Goal: Use online tool/utility: Use online tool/utility

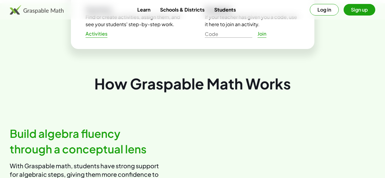
scroll to position [225, 0]
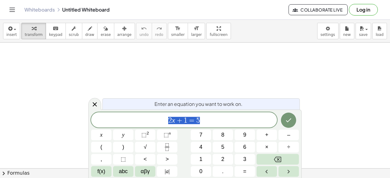
click at [270, 159] on button "Backspace" at bounding box center [277, 159] width 42 height 11
click at [168, 146] on icon "Fraction" at bounding box center [167, 147] width 8 height 8
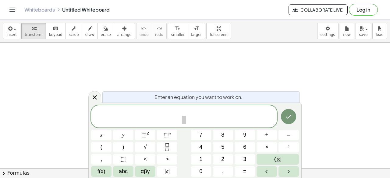
click at [243, 156] on button "3" at bounding box center [244, 159] width 20 height 11
click at [184, 121] on span at bounding box center [183, 120] width 5 height 8
click at [103, 136] on button "x" at bounding box center [101, 135] width 20 height 11
click at [269, 136] on button "+" at bounding box center [266, 135] width 20 height 11
click at [202, 159] on button "1" at bounding box center [201, 159] width 20 height 11
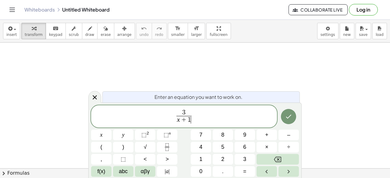
click at [196, 116] on span "3 x + 1 ​ ​" at bounding box center [184, 117] width 186 height 16
click at [246, 171] on button "=" at bounding box center [244, 171] width 20 height 11
click at [202, 133] on span "7" at bounding box center [200, 135] width 3 height 8
click at [168, 147] on icon "Fraction" at bounding box center [167, 147] width 8 height 8
click at [103, 137] on button "x" at bounding box center [101, 135] width 20 height 11
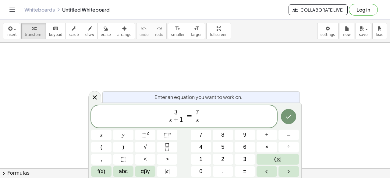
click at [289, 118] on icon "Done" at bounding box center [288, 116] width 7 height 7
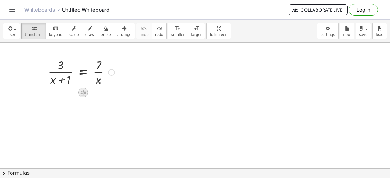
click at [82, 93] on icon at bounding box center [83, 92] width 6 height 6
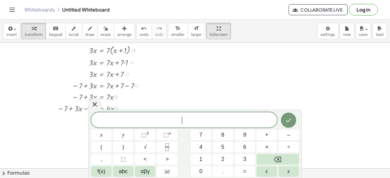
scroll to position [53, 0]
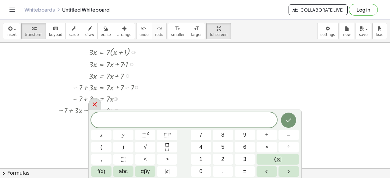
click at [95, 101] on icon at bounding box center [94, 104] width 7 height 7
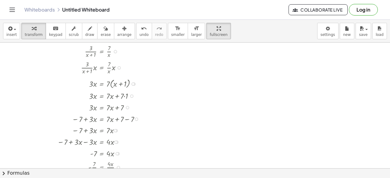
scroll to position [21, 0]
click at [68, 63] on div at bounding box center [100, 67] width 92 height 16
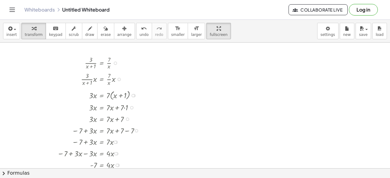
scroll to position [0, 0]
